Goal: Task Accomplishment & Management: Use online tool/utility

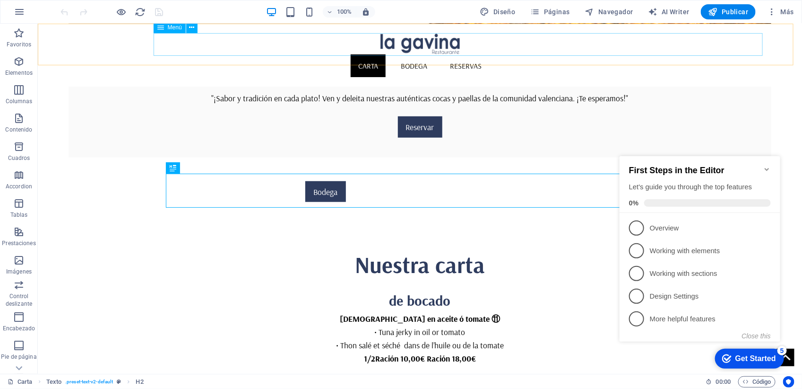
scroll to position [296, 0]
click at [564, 14] on span "Páginas" at bounding box center [550, 11] width 39 height 9
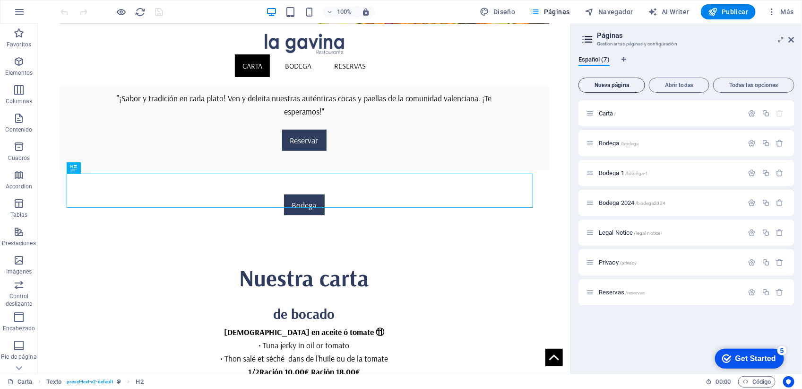
click at [611, 86] on span "Nueva página" at bounding box center [612, 85] width 58 height 6
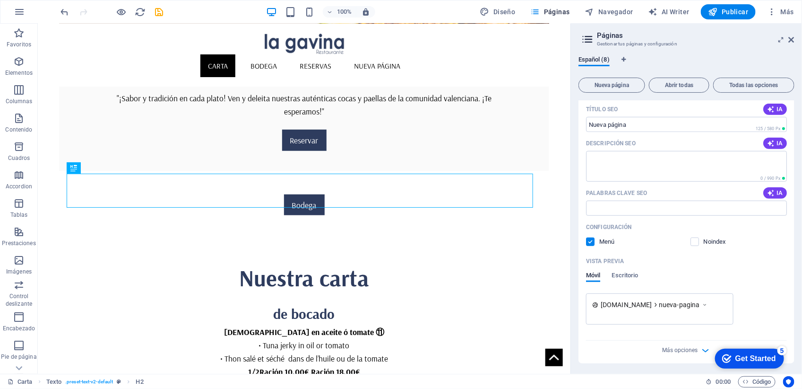
scroll to position [302, 0]
click at [701, 349] on icon "button" at bounding box center [705, 349] width 11 height 11
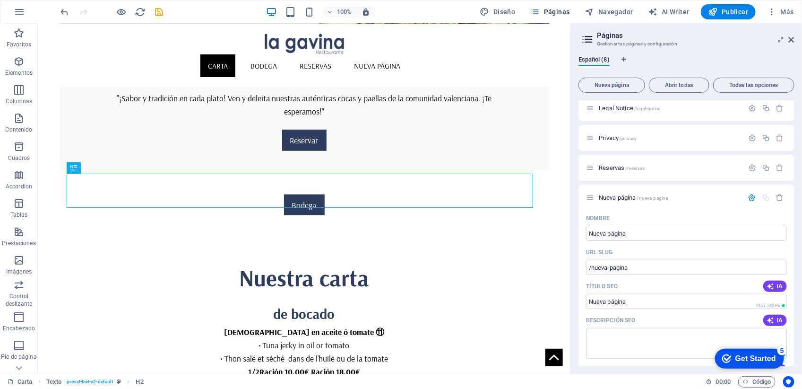
scroll to position [177, 0]
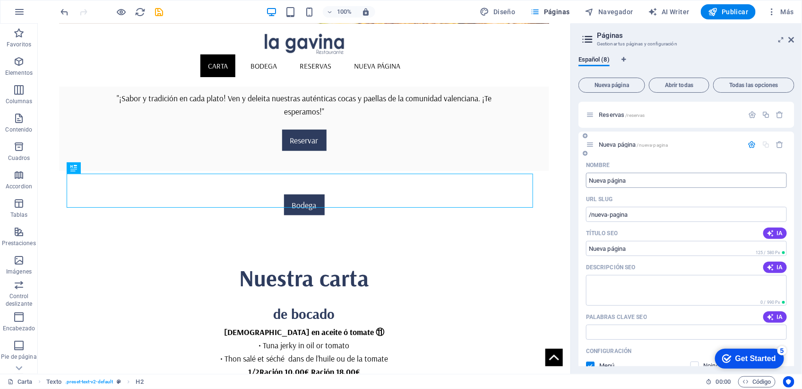
click at [644, 177] on input "Nueva página" at bounding box center [686, 180] width 201 height 15
click at [601, 165] on p "Nombre" at bounding box center [598, 165] width 24 height 8
click at [601, 173] on input "Nueva página" at bounding box center [686, 180] width 201 height 15
click at [689, 84] on span "Abrir todas" at bounding box center [679, 85] width 52 height 6
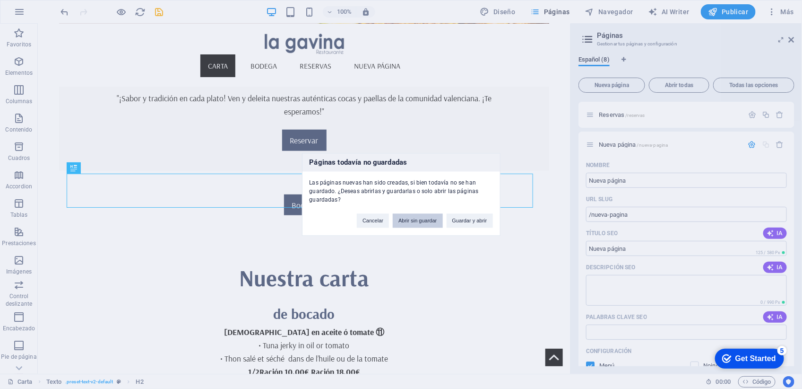
click at [422, 221] on button "Abrir sin guardar" at bounding box center [418, 221] width 50 height 14
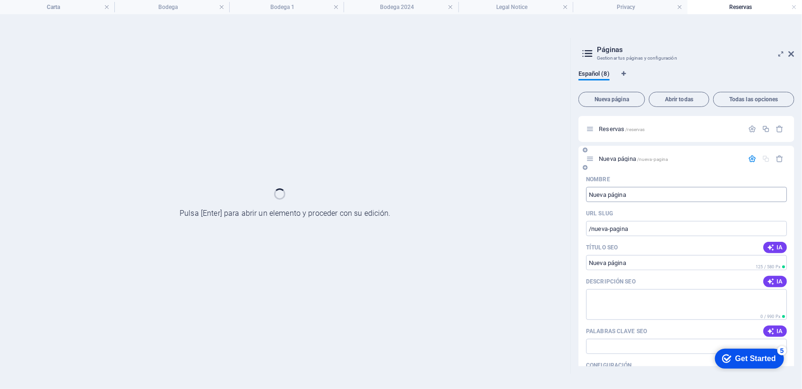
scroll to position [0, 0]
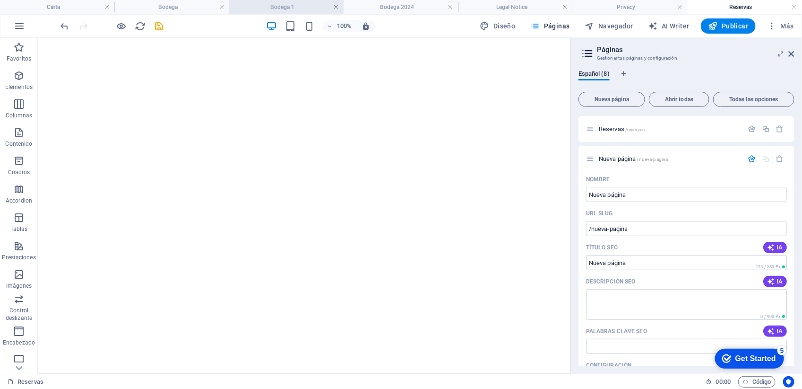
click at [334, 7] on link at bounding box center [336, 7] width 6 height 9
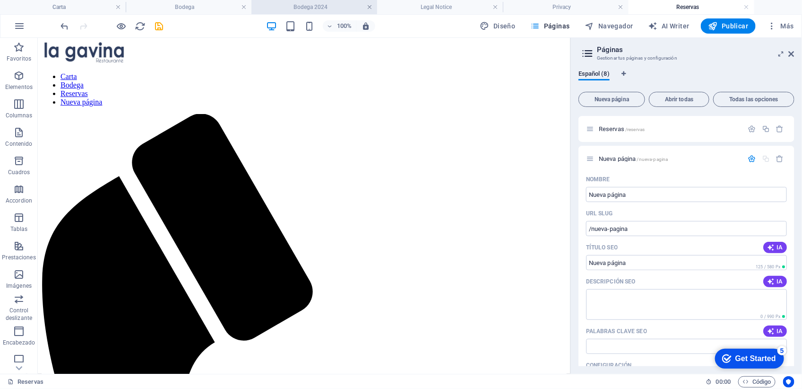
click at [370, 5] on link at bounding box center [370, 7] width 6 height 9
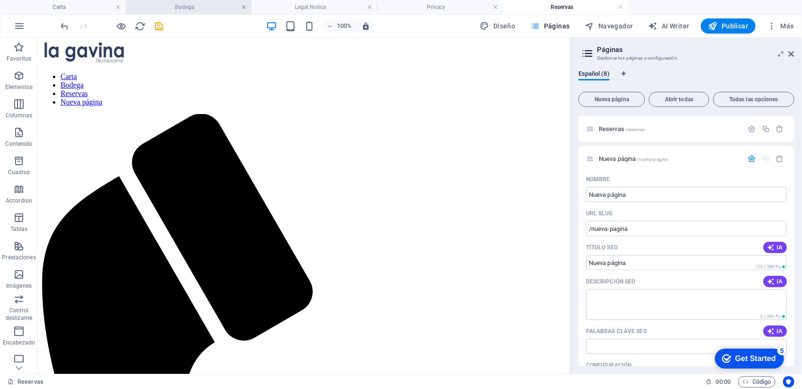
click at [243, 6] on link at bounding box center [244, 7] width 6 height 9
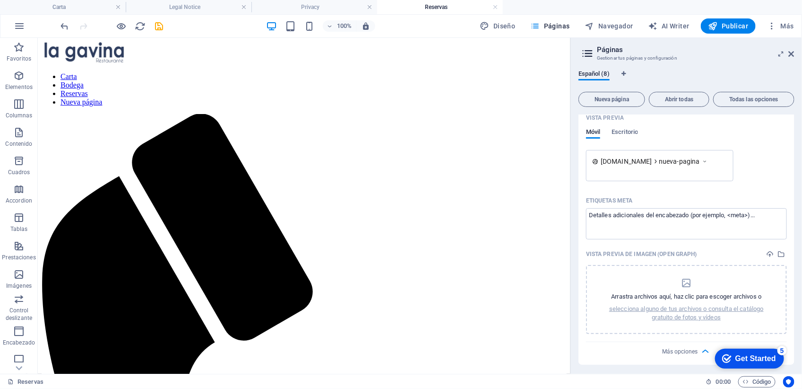
scroll to position [460, 0]
click at [681, 97] on span "Abrir todas" at bounding box center [679, 99] width 52 height 6
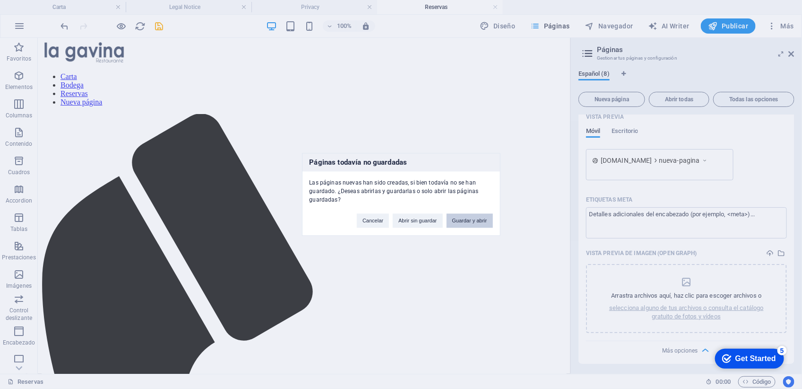
drag, startPoint x: 471, startPoint y: 223, endPoint x: 434, endPoint y: 184, distance: 53.2
click at [471, 223] on button "Guardar y abrir" at bounding box center [470, 221] width 46 height 14
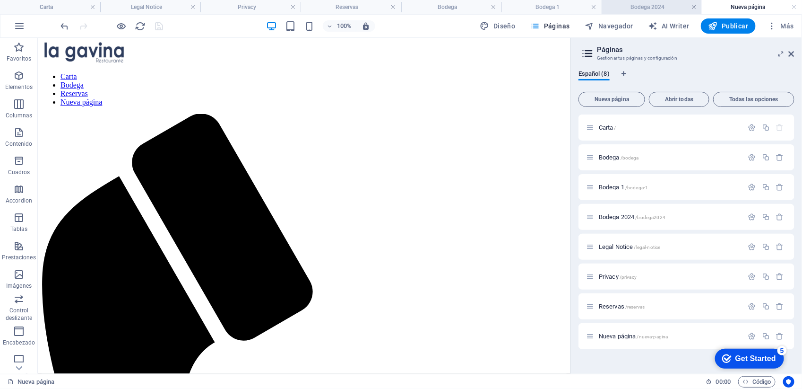
scroll to position [0, 0]
drag, startPoint x: 693, startPoint y: 7, endPoint x: 594, endPoint y: 8, distance: 98.3
click at [693, 7] on link at bounding box center [695, 7] width 6 height 9
click at [594, 7] on h4 "Bodega 1" at bounding box center [630, 7] width 114 height 10
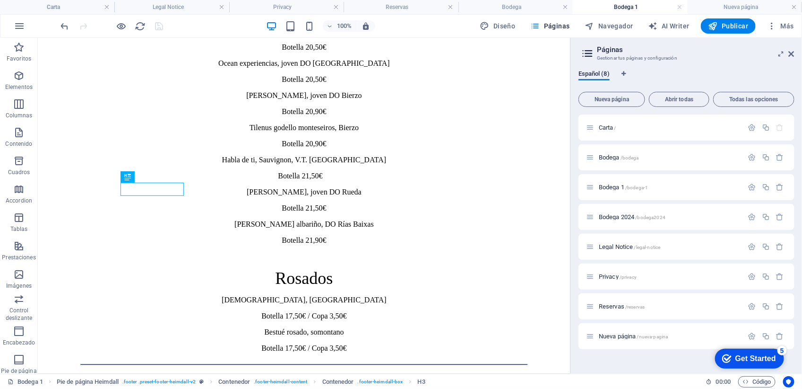
scroll to position [1325, 0]
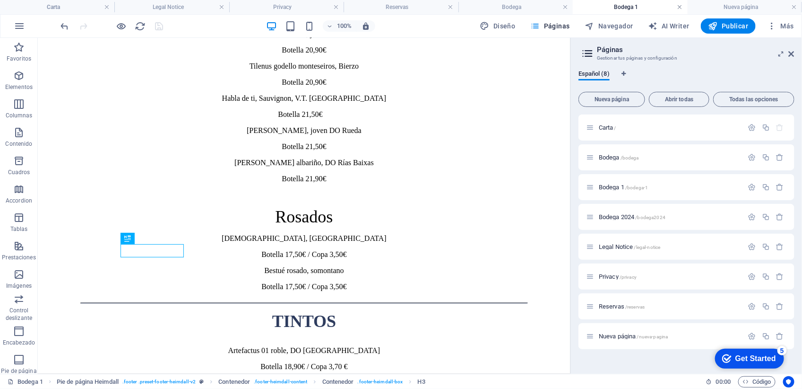
click at [679, 8] on link at bounding box center [680, 7] width 6 height 9
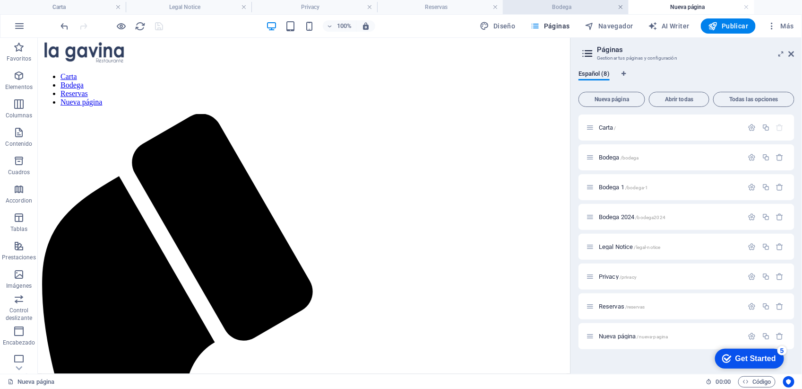
click at [623, 5] on link at bounding box center [621, 7] width 6 height 9
click at [453, 5] on h4 "Reservas" at bounding box center [440, 7] width 126 height 10
click at [493, 8] on link at bounding box center [496, 7] width 6 height 9
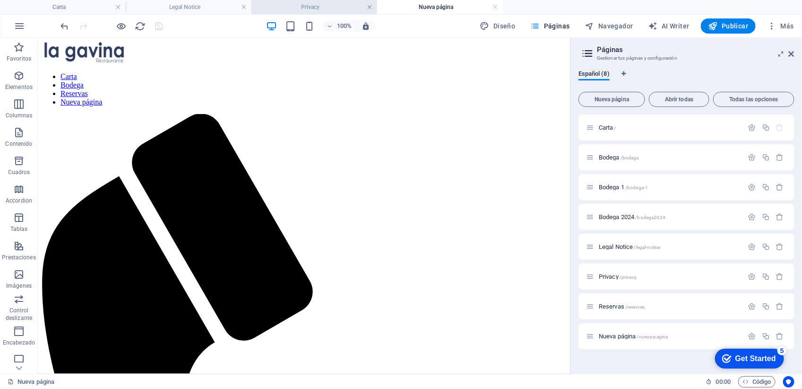
click at [367, 5] on link at bounding box center [370, 7] width 6 height 9
click at [13, 129] on icon "button" at bounding box center [18, 132] width 11 height 11
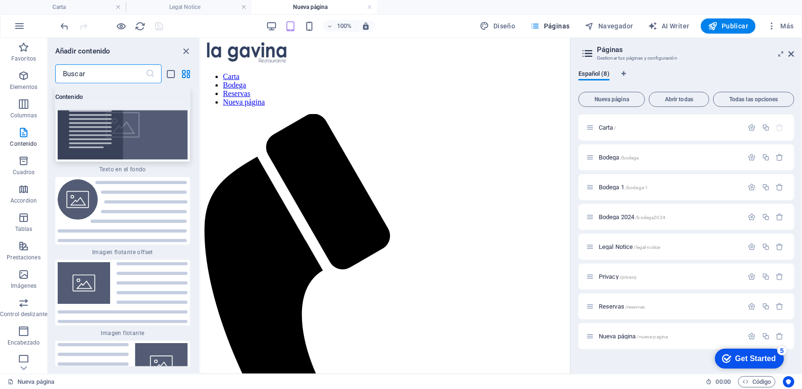
scroll to position [4076, 0]
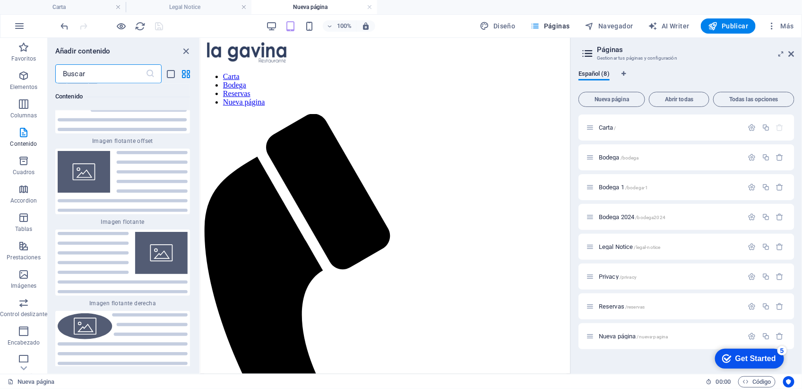
click at [88, 72] on input "text" at bounding box center [100, 73] width 90 height 19
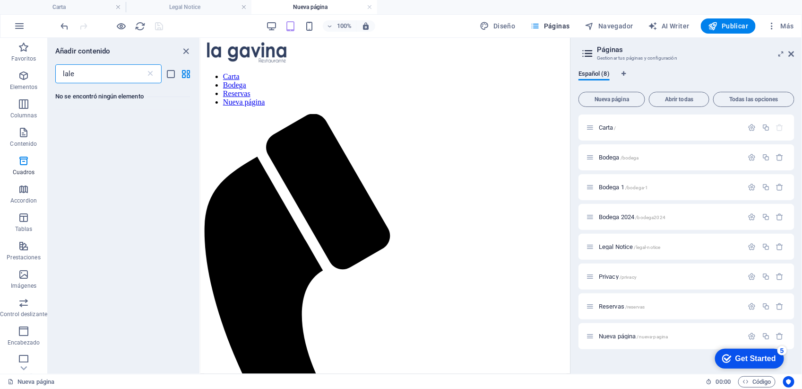
scroll to position [0, 0]
type input "l"
click at [105, 72] on input "calendario" at bounding box center [100, 73] width 90 height 19
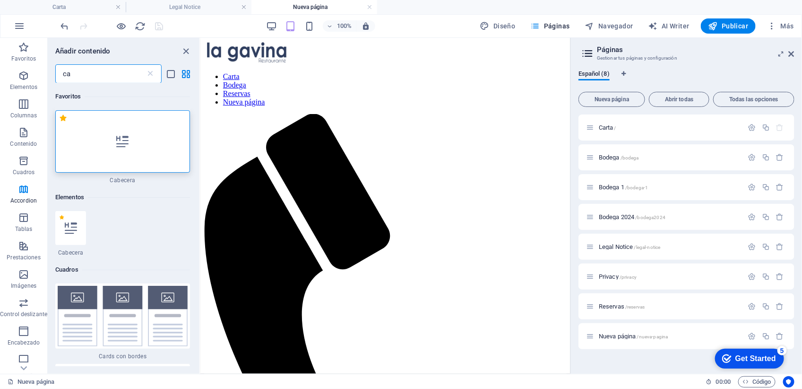
type input "c"
